Goal: Transaction & Acquisition: Book appointment/travel/reservation

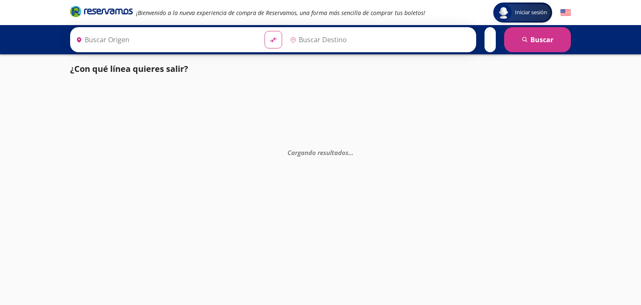
type input "Colima, Colima"
type input "[GEOGRAPHIC_DATA], [GEOGRAPHIC_DATA]"
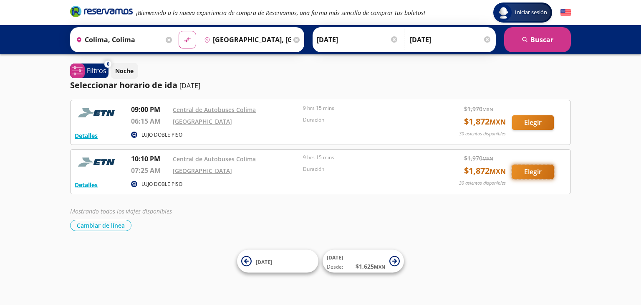
click at [529, 167] on button "Elegir" at bounding box center [533, 171] width 42 height 15
